Goal: Transaction & Acquisition: Subscribe to service/newsletter

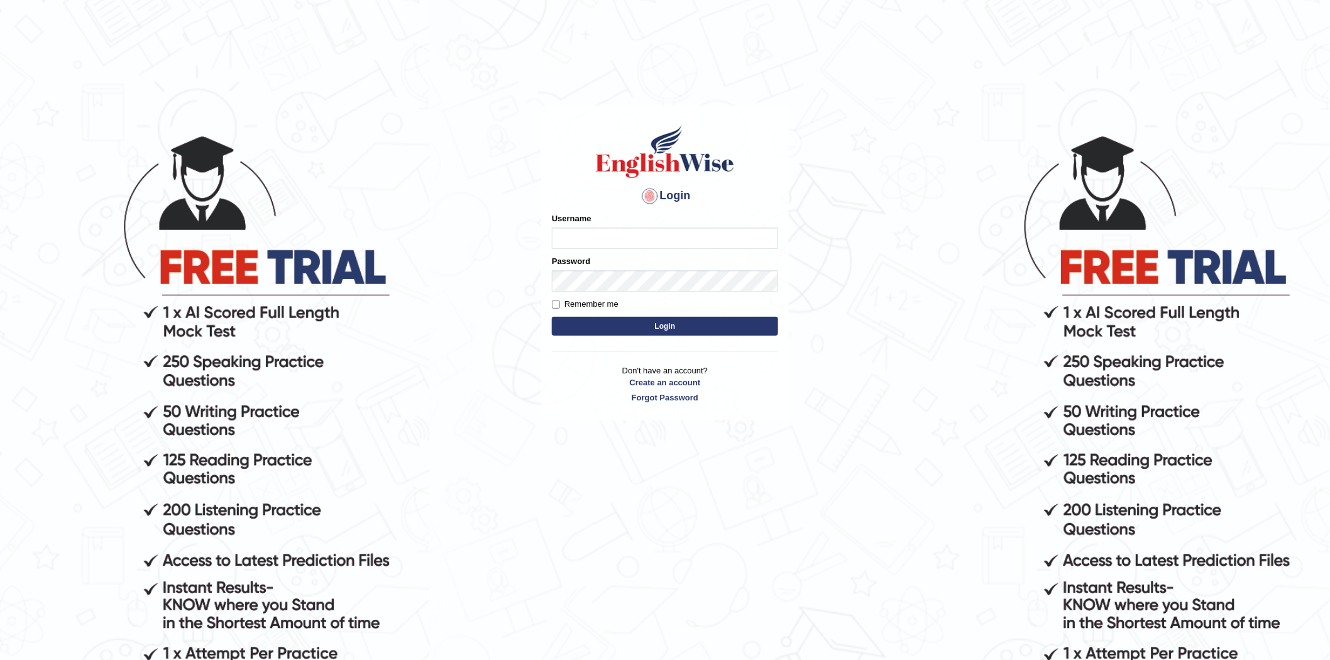
type input "Pallvi09"
drag, startPoint x: 625, startPoint y: 239, endPoint x: 499, endPoint y: 243, distance: 125.7
click at [499, 243] on body "Login Please fix the following errors: Username Pallvi09 Password Remember me L…" at bounding box center [665, 397] width 1330 height 660
type input "jainritika6066"
click at [540, 285] on main "Login Please fix the following errors: Username jainritika6066 Password Remembe…" at bounding box center [664, 245] width 251 height 356
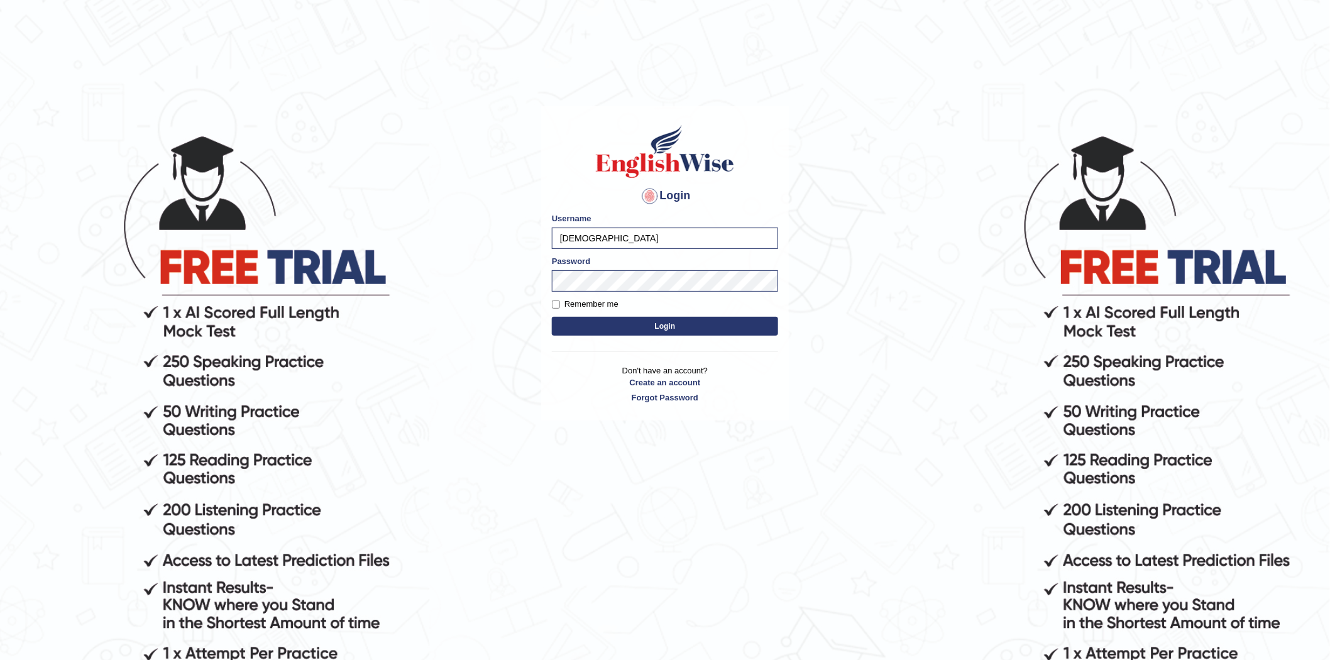
click at [573, 327] on button "Login" at bounding box center [665, 326] width 226 height 19
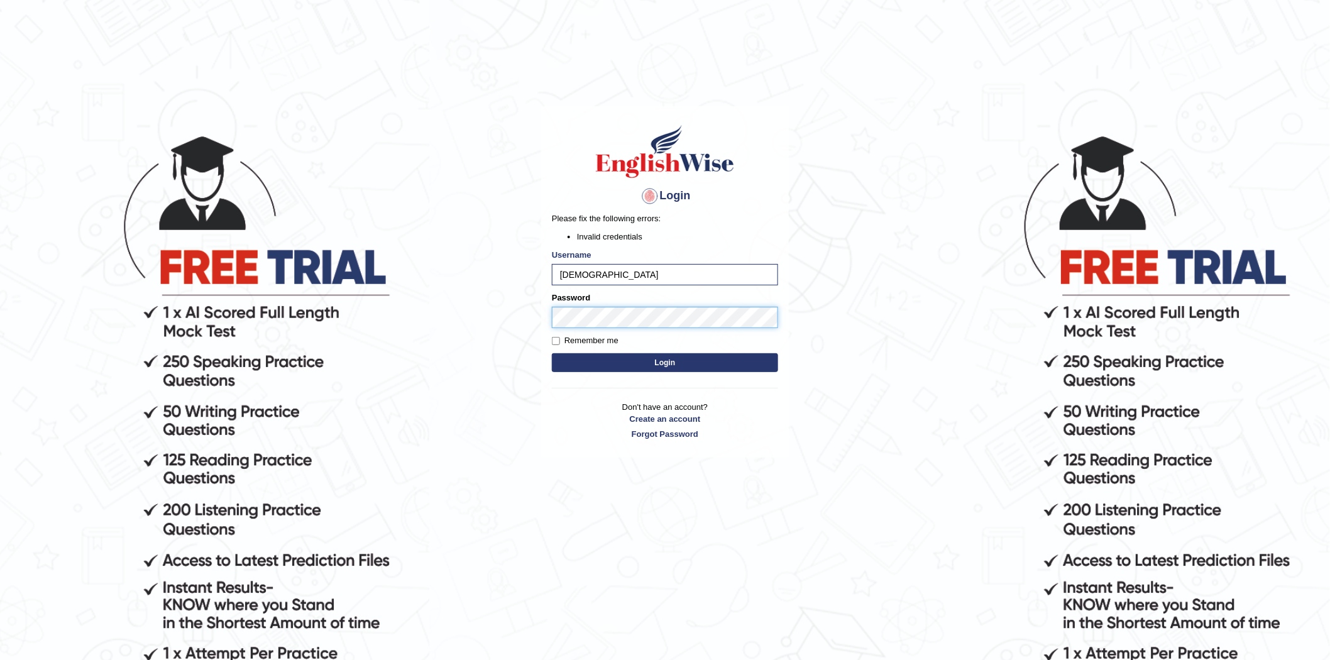
click at [471, 315] on body "Login Please fix the following errors: Invalid credentials Username jainritika6…" at bounding box center [665, 397] width 1330 height 660
click at [576, 359] on button "Login" at bounding box center [665, 362] width 226 height 19
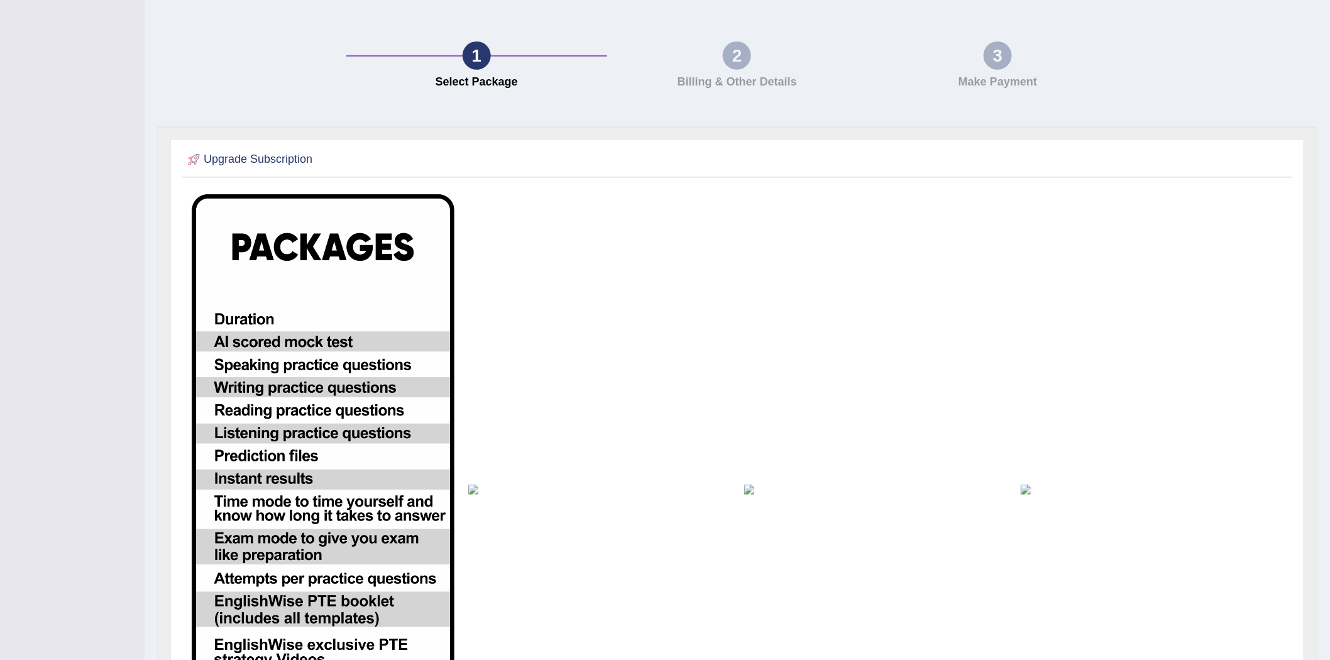
scroll to position [279, 0]
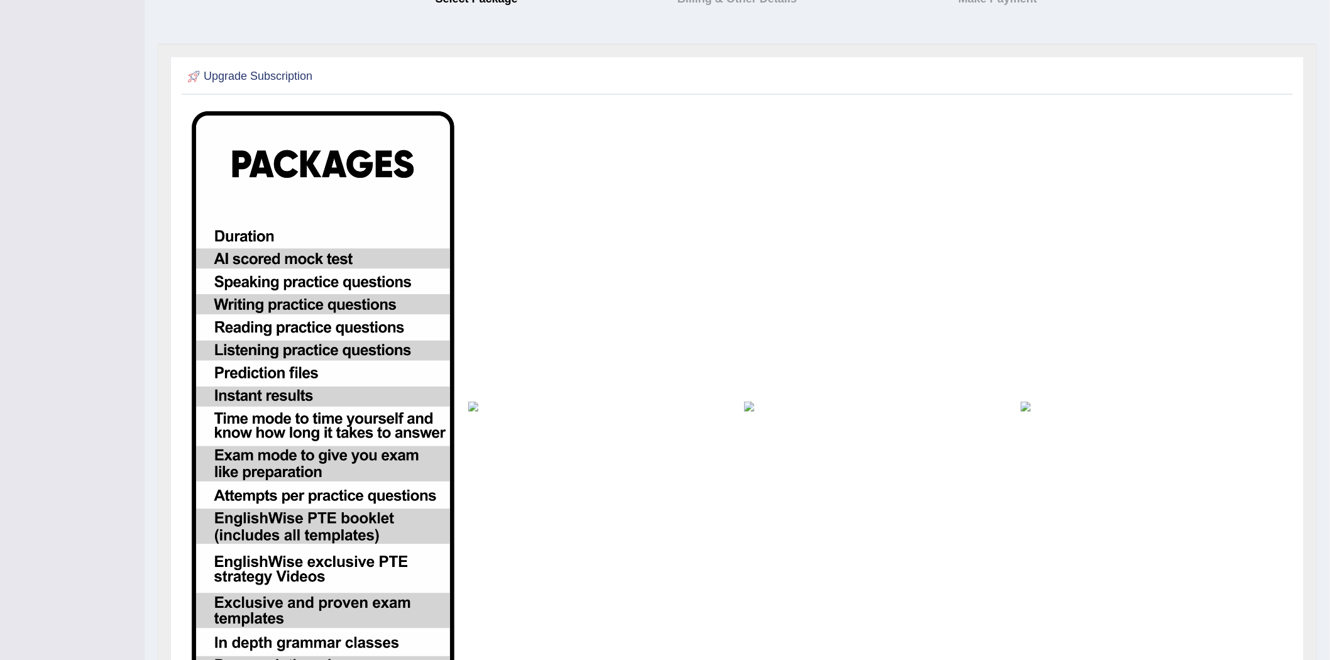
click at [259, 254] on img at bounding box center [323, 406] width 263 height 590
click at [740, 407] on td at bounding box center [875, 406] width 276 height 604
click at [749, 406] on img at bounding box center [875, 405] width 263 height 10
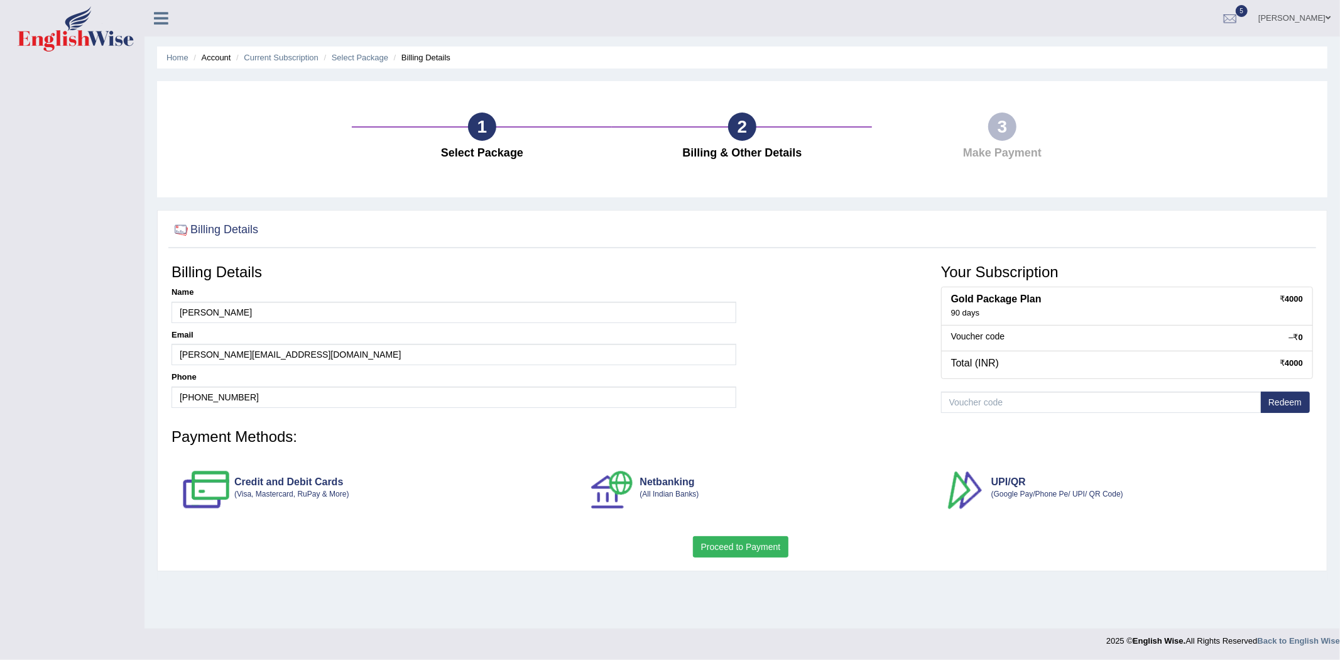
click at [474, 129] on div "1" at bounding box center [482, 126] width 28 height 28
